Goal: Communication & Community: Participate in discussion

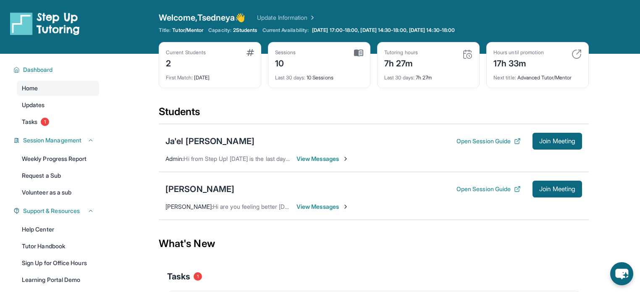
click at [323, 161] on span "View Messages" at bounding box center [322, 159] width 52 height 8
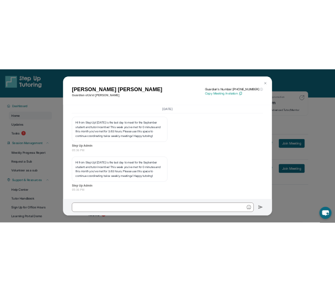
scroll to position [5269, 0]
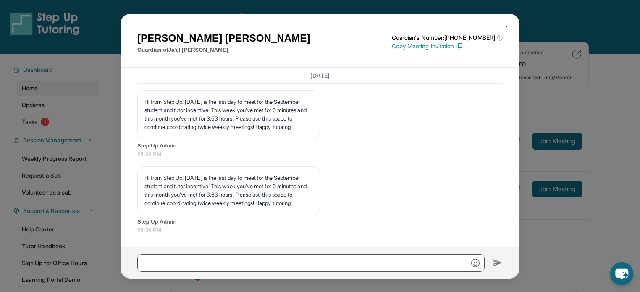
click at [505, 21] on button at bounding box center [506, 26] width 17 height 17
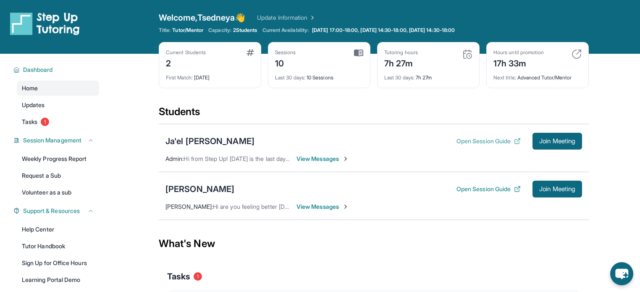
click at [460, 140] on button "Open Session Guide" at bounding box center [488, 141] width 64 height 8
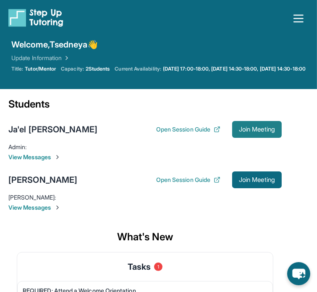
click at [255, 138] on button "Join Meeting" at bounding box center [257, 129] width 50 height 17
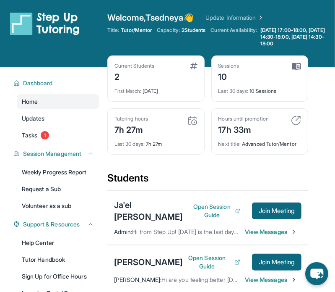
click at [268, 228] on span "View Messages" at bounding box center [271, 232] width 52 height 8
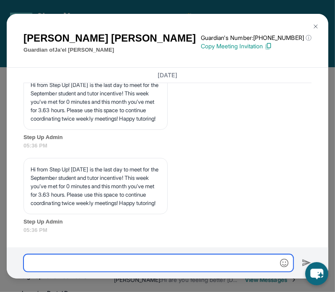
click at [121, 262] on input "text" at bounding box center [159, 263] width 270 height 18
type input "**********"
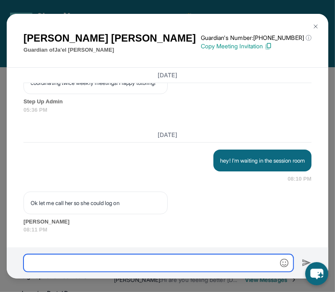
scroll to position [5875, 0]
type input "**"
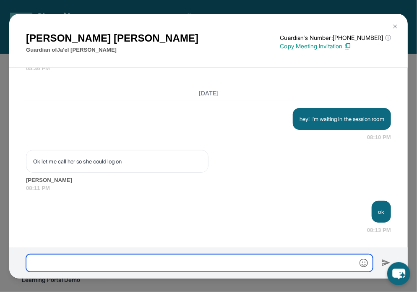
scroll to position [5430, 0]
